Goal: Information Seeking & Learning: Learn about a topic

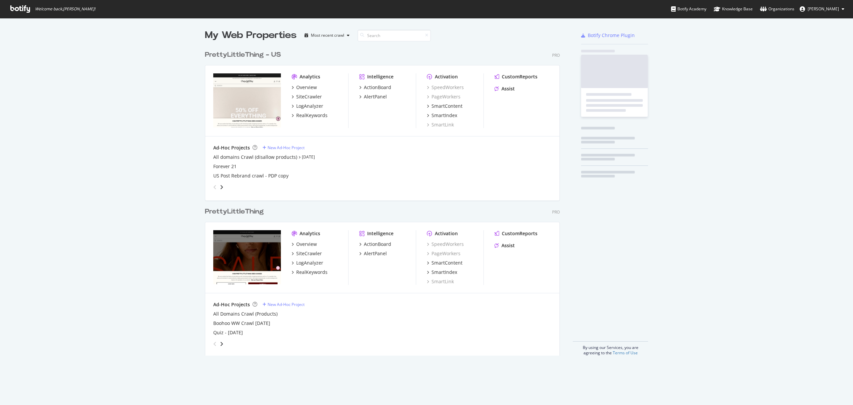
scroll to position [307, 354]
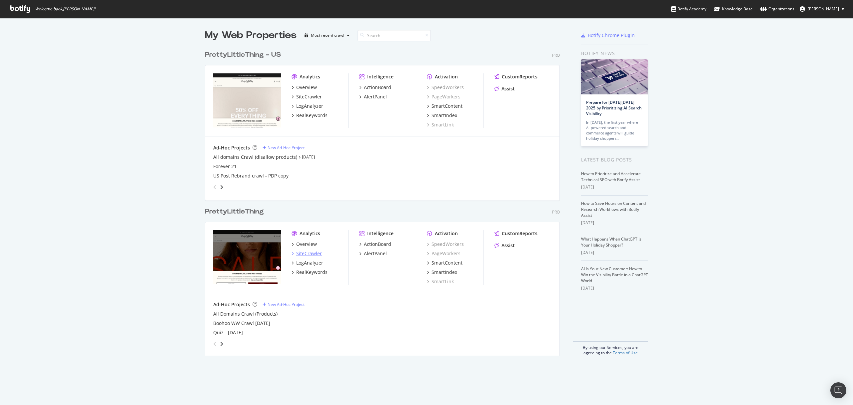
click at [300, 252] on div "SiteCrawler" at bounding box center [309, 253] width 26 height 7
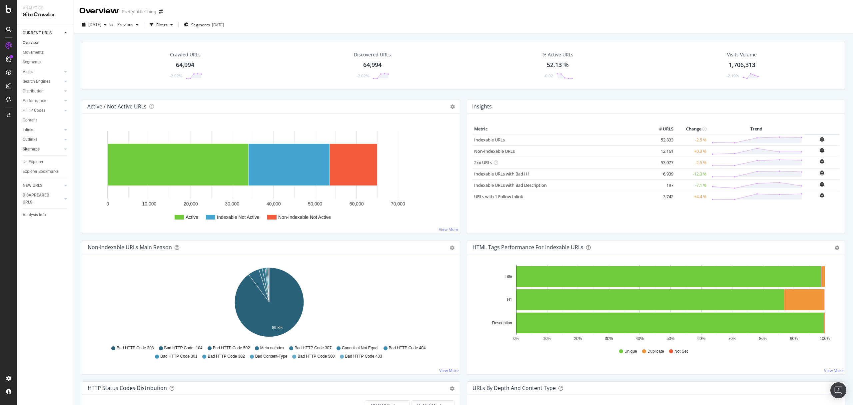
click at [58, 148] on div at bounding box center [59, 149] width 7 height 7
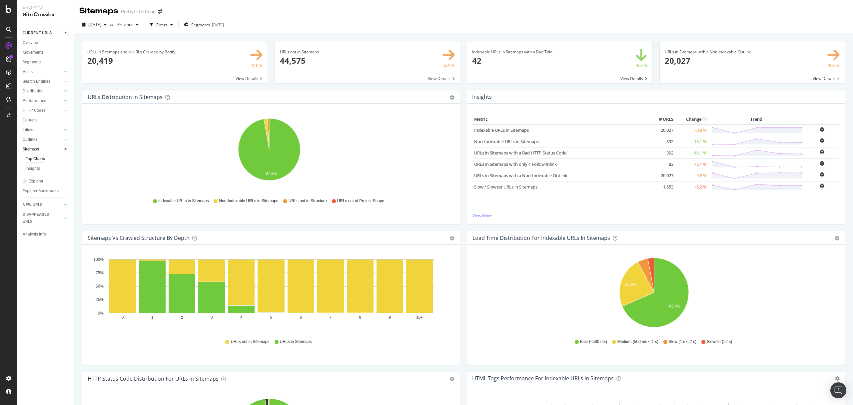
click at [379, 64] on span at bounding box center [367, 62] width 185 height 42
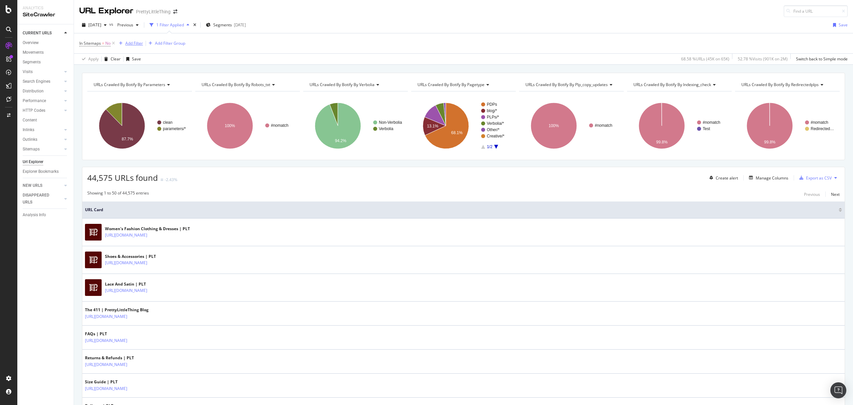
click at [137, 45] on div "Add Filter" at bounding box center [134, 43] width 18 height 6
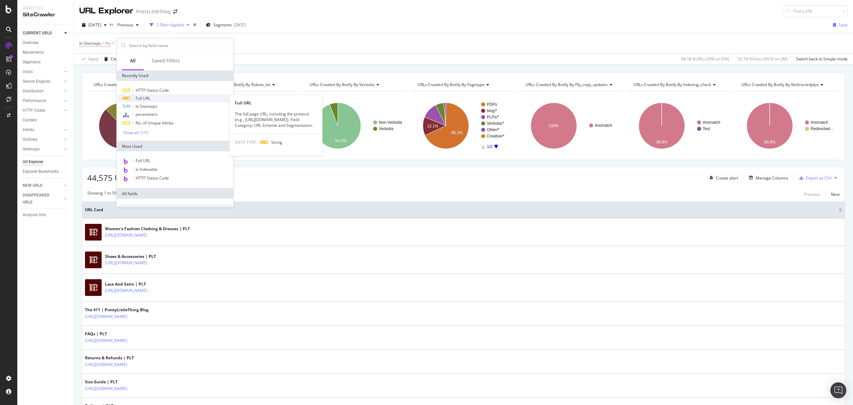
click at [154, 96] on div "Full URL" at bounding box center [175, 98] width 114 height 8
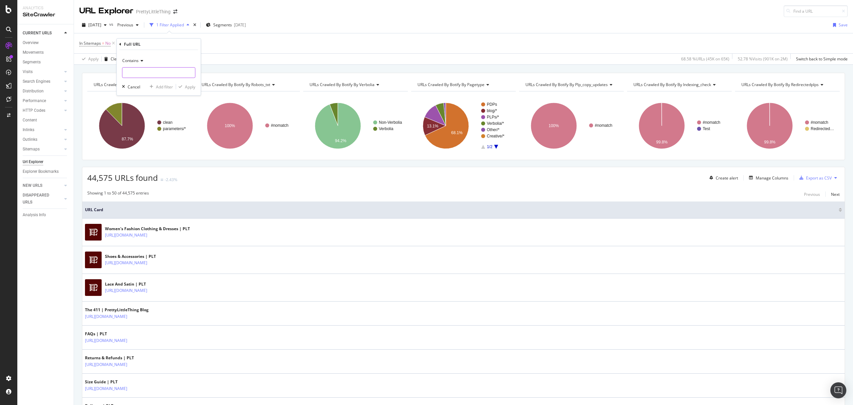
click at [146, 75] on input "text" at bounding box center [158, 72] width 73 height 11
type input "/shop/"
click at [188, 86] on div "Apply" at bounding box center [190, 87] width 10 height 6
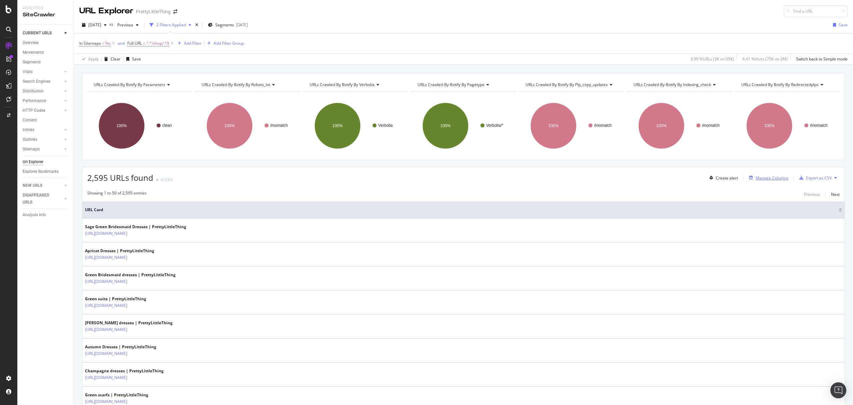
click at [756, 180] on div "Manage Columns" at bounding box center [772, 178] width 33 height 6
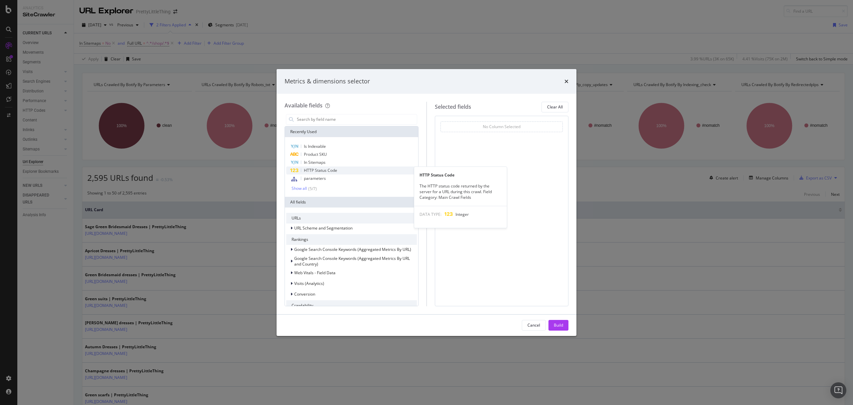
click at [351, 171] on div "HTTP Status Code" at bounding box center [351, 170] width 131 height 8
click at [320, 163] on span "In Sitemaps" at bounding box center [315, 162] width 22 height 6
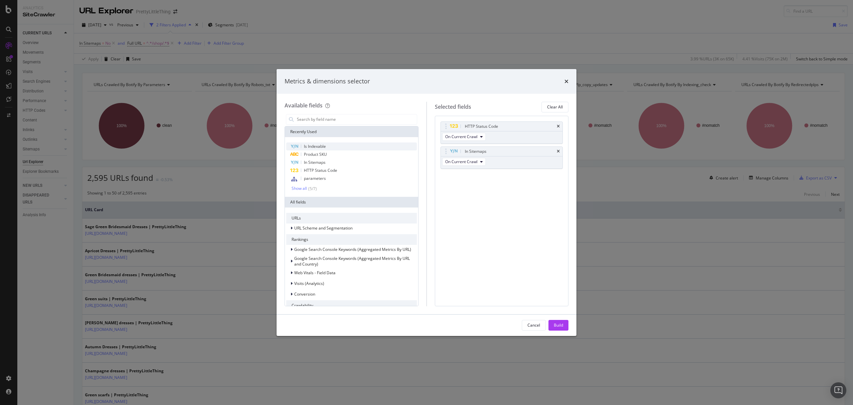
click at [377, 147] on div "Is Indexable" at bounding box center [351, 146] width 131 height 8
click at [557, 327] on div "Build" at bounding box center [558, 325] width 9 height 6
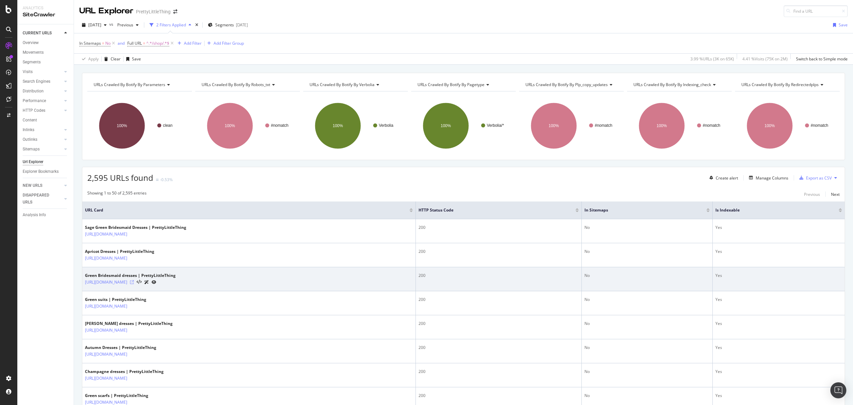
click at [134, 283] on icon at bounding box center [132, 282] width 4 height 4
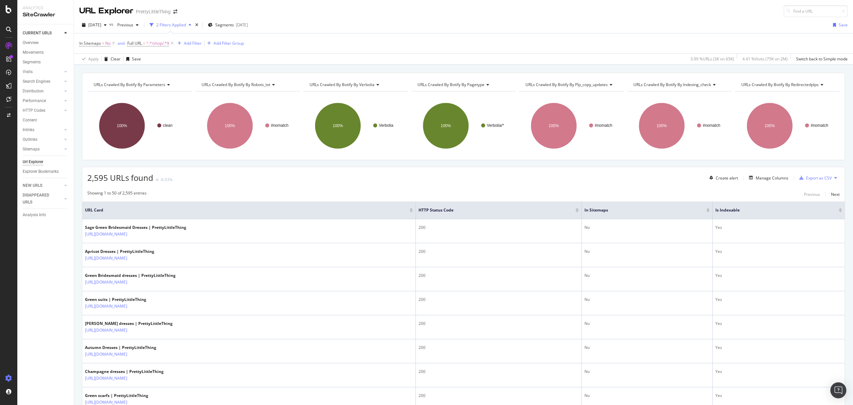
click at [5, 378] on icon at bounding box center [8, 378] width 7 height 7
click at [32, 345] on div "Settings" at bounding box center [35, 342] width 28 height 5
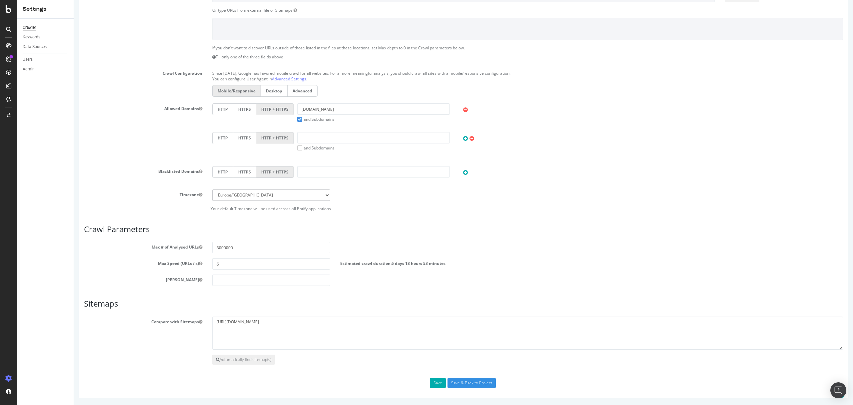
scroll to position [129, 0]
drag, startPoint x: 290, startPoint y: 331, endPoint x: 328, endPoint y: 326, distance: 38.7
click at [289, 331] on textarea "https://www.prettylittlething.com/sitemaps/siteindex/siteindex_1.xml" at bounding box center [527, 332] width 631 height 33
drag, startPoint x: 366, startPoint y: 322, endPoint x: 185, endPoint y: 321, distance: 180.3
click at [185, 321] on div "Compare with Sitemaps https://www.prettylittlething.com/sitemaps/siteindex/site…" at bounding box center [463, 332] width 769 height 33
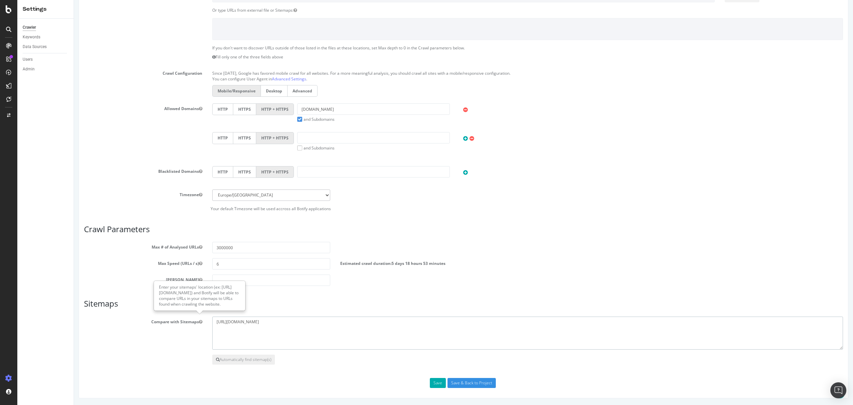
click at [248, 331] on textarea "https://www.prettylittlething.com/sitemaps/siteindex/siteindex_1.xml" at bounding box center [527, 332] width 631 height 33
click at [357, 317] on textarea "https://www.prettylittlething.com/sitemaps/siteindex/siteindex_1.xml" at bounding box center [527, 332] width 631 height 33
click at [277, 335] on textarea "https://www.prettylittlething.com/sitemaps/siteindex/siteindex_1.xml" at bounding box center [527, 332] width 631 height 33
click at [362, 320] on textarea "https://www.prettylittlething.com/sitemaps/siteindex/siteindex_1.xml" at bounding box center [527, 332] width 631 height 33
click at [359, 317] on textarea "https://www.prettylittlething.com/sitemaps/siteindex/siteindex_1.xml" at bounding box center [527, 332] width 631 height 33
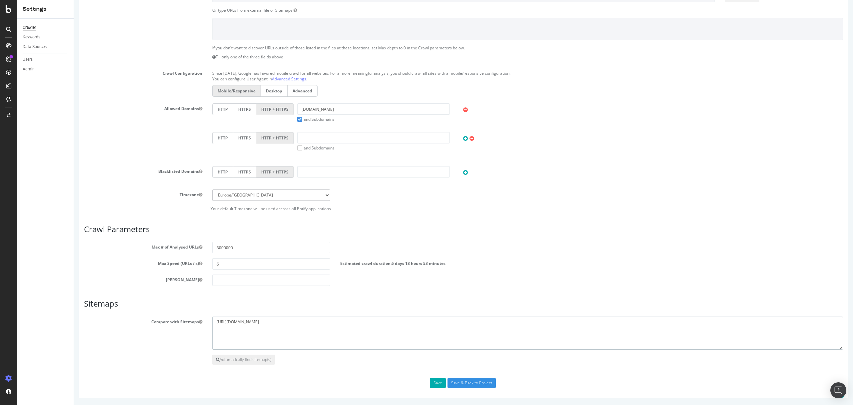
paste textarea "https://www.prettylittlething.com/shop/nc/sitemap/keyword.xml"
type textarea "https://www.prettylittlething.com/sitemaps/siteindex/siteindex_1.xml https://ww…"
click at [435, 381] on button "Save" at bounding box center [438, 383] width 16 height 10
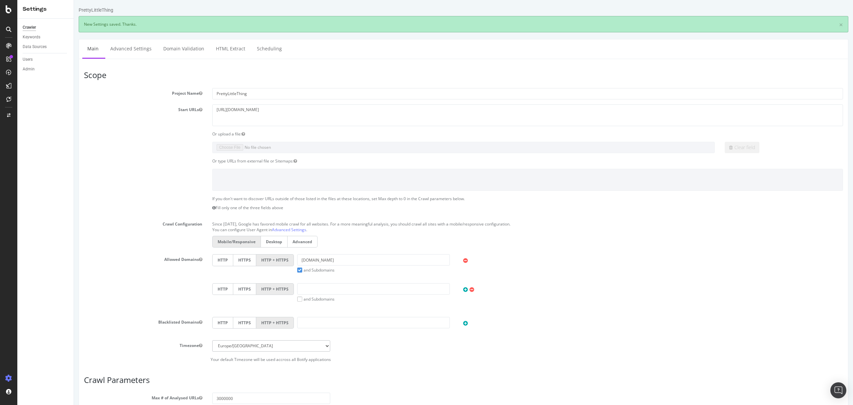
scroll to position [0, 0]
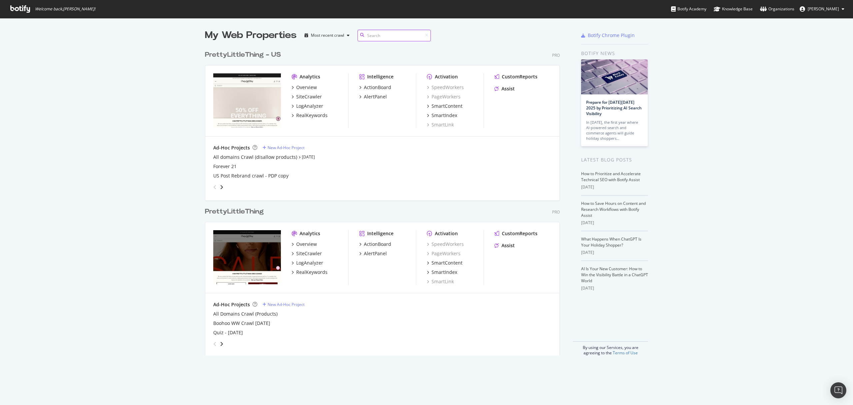
scroll to position [307, 354]
click at [307, 86] on div "Overview" at bounding box center [306, 87] width 21 height 7
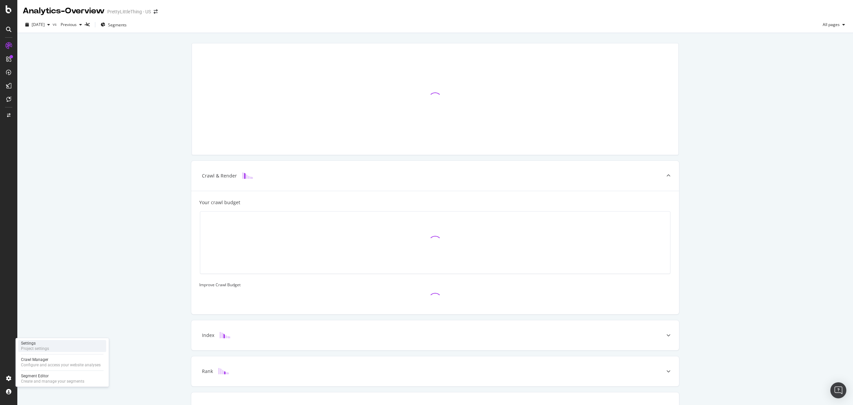
click at [34, 343] on div "Settings" at bounding box center [35, 342] width 28 height 5
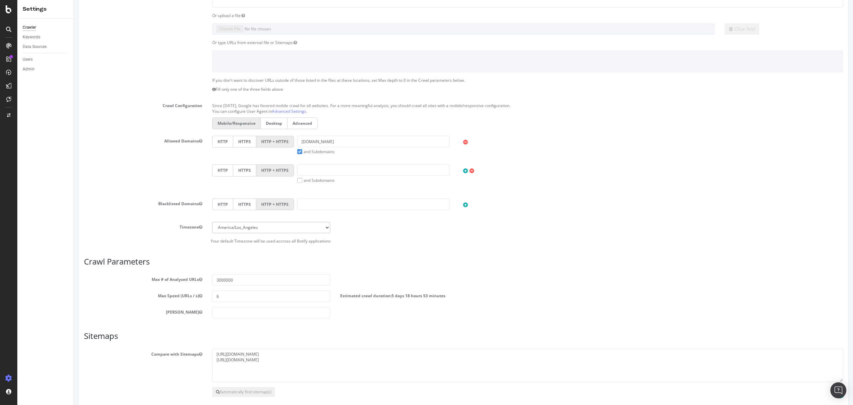
scroll to position [129, 0]
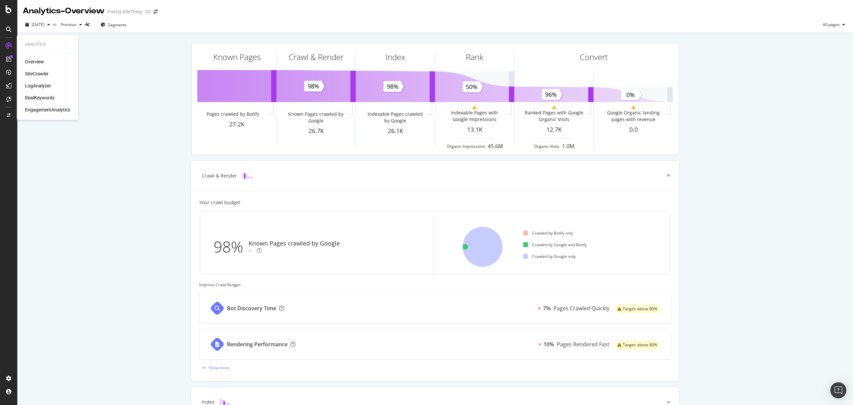
click at [33, 75] on div "SiteCrawler" at bounding box center [37, 73] width 24 height 7
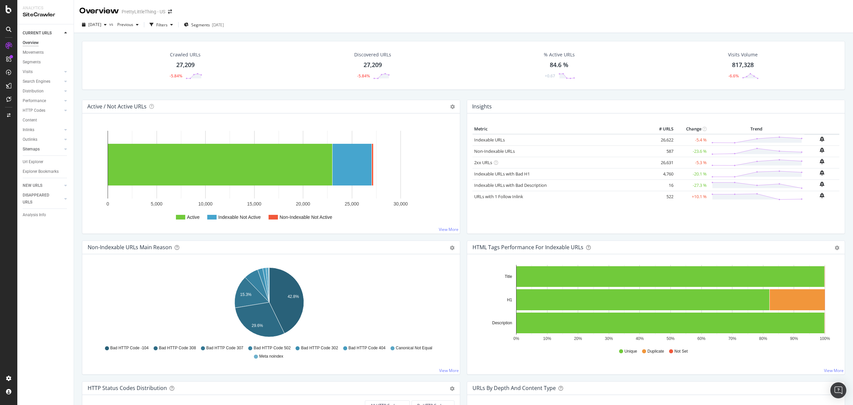
click at [61, 149] on div at bounding box center [59, 149] width 7 height 7
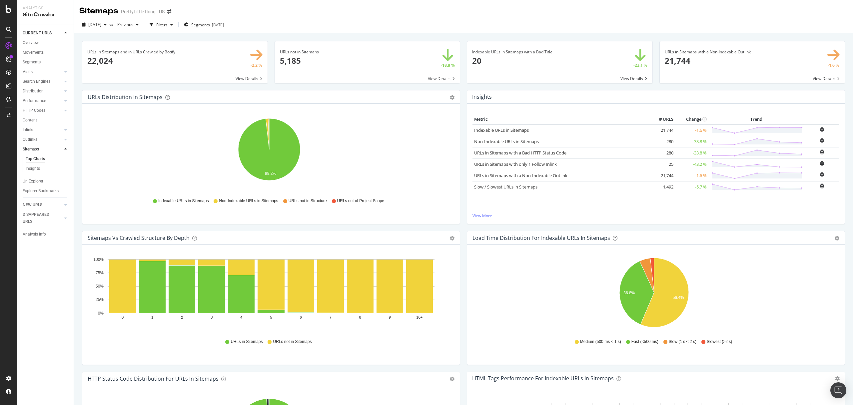
click at [313, 63] on span at bounding box center [367, 62] width 185 height 42
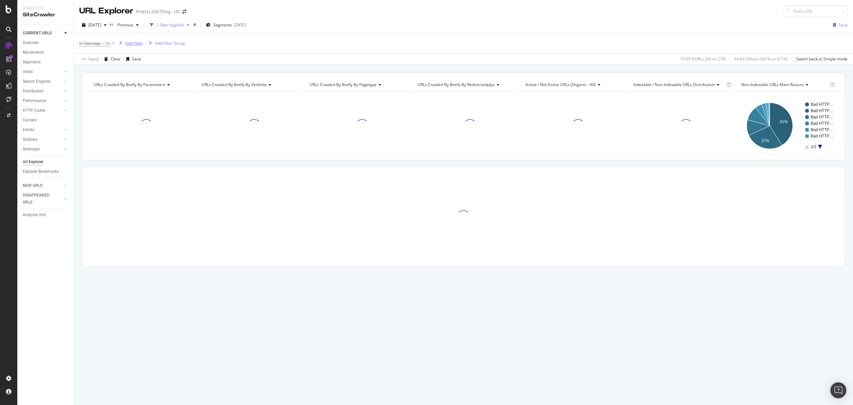
click at [129, 41] on div "Add Filter" at bounding box center [134, 43] width 18 height 6
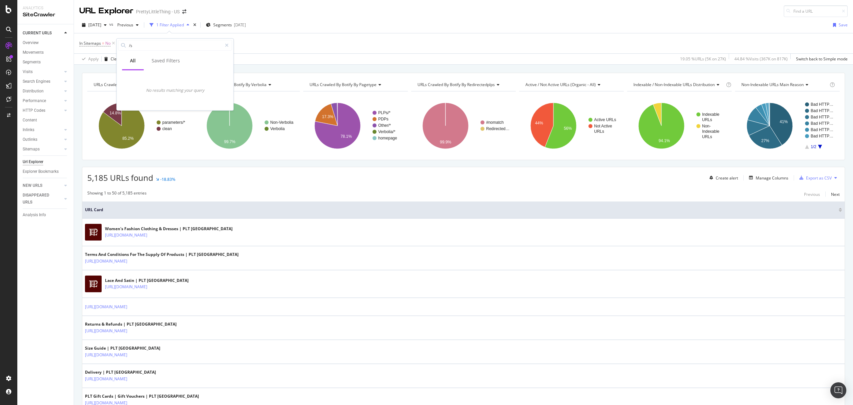
type input "/"
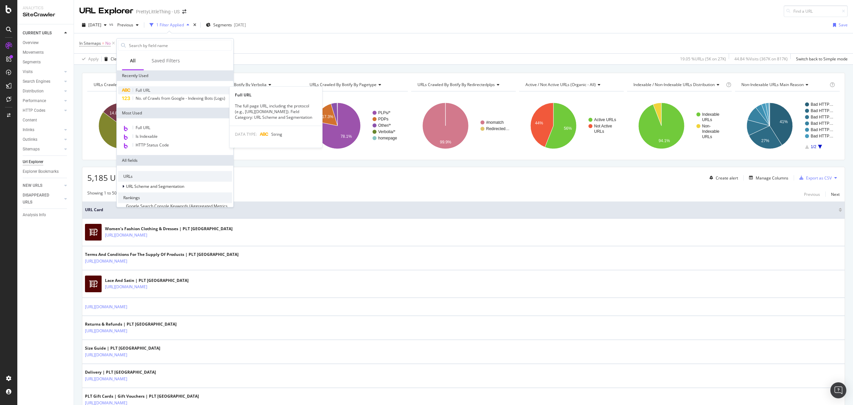
click at [143, 93] on div "Full URL" at bounding box center [175, 90] width 114 height 8
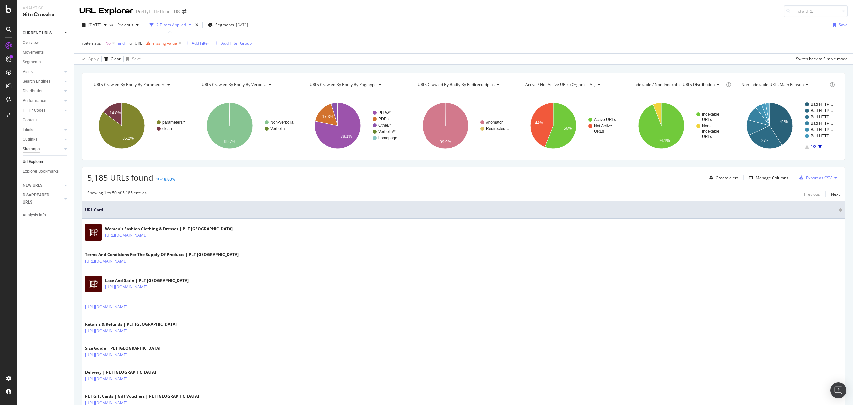
click at [35, 148] on div "Sitemaps" at bounding box center [31, 149] width 17 height 7
click at [159, 44] on div "missing value" at bounding box center [164, 43] width 25 height 6
click at [164, 70] on input "text" at bounding box center [170, 71] width 73 height 11
type input "/shop/"
click at [196, 83] on div "Apply" at bounding box center [201, 86] width 10 height 6
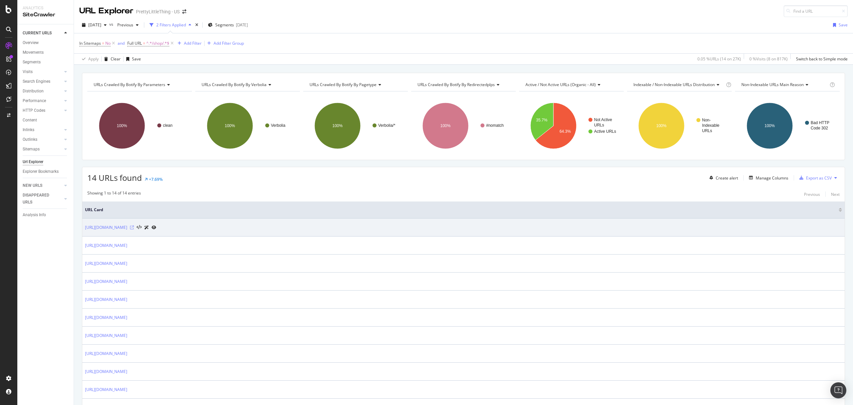
click at [134, 229] on icon at bounding box center [132, 227] width 4 height 4
